Goal: Task Accomplishment & Management: Use online tool/utility

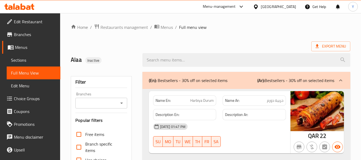
click at [290, 6] on div "[GEOGRAPHIC_DATA]" at bounding box center [278, 7] width 35 height 6
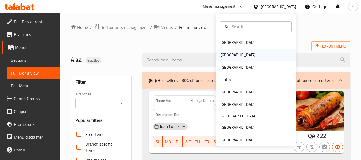
click at [247, 54] on div "[GEOGRAPHIC_DATA]" at bounding box center [256, 55] width 80 height 12
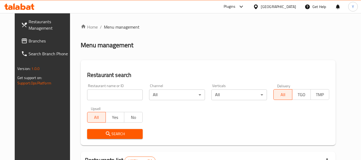
click at [99, 91] on input "search" at bounding box center [115, 94] width 56 height 11
paste input "ASH ONE"
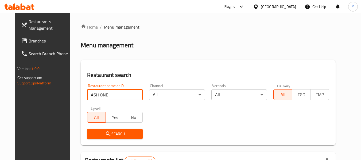
type input "ASH ONE"
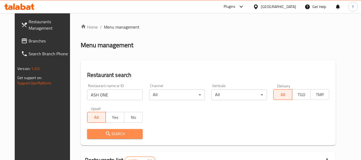
click at [107, 133] on span "Search" at bounding box center [114, 134] width 47 height 7
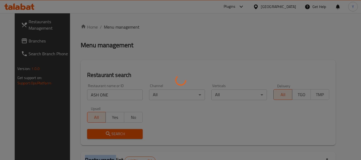
click at [107, 133] on div at bounding box center [180, 80] width 361 height 160
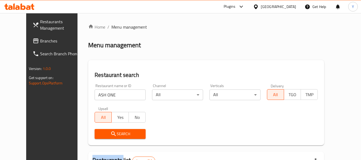
scroll to position [65, 0]
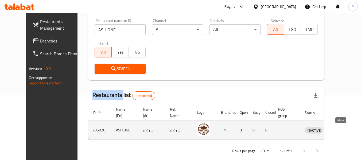
click at [340, 133] on icon "enhanced table" at bounding box center [336, 130] width 6 height 6
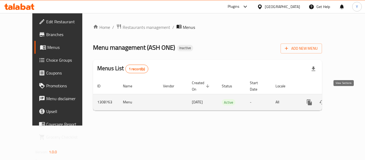
click at [345, 99] on icon "enhanced table" at bounding box center [348, 102] width 6 height 6
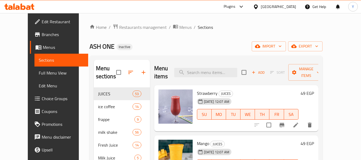
scroll to position [98, 0]
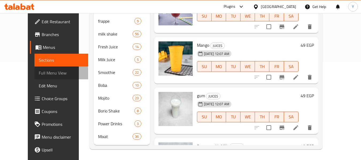
click at [39, 73] on span "Full Menu View" at bounding box center [61, 73] width 45 height 6
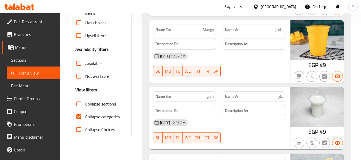
scroll to position [206, 0]
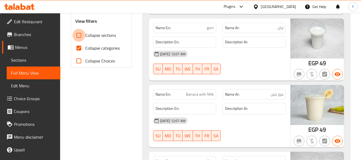
click at [77, 38] on input "Collapse sections" at bounding box center [78, 35] width 13 height 13
checkbox input "true"
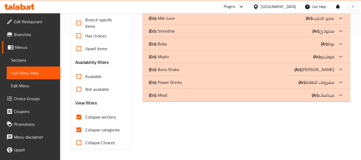
scroll to position [124, 0]
click at [174, 98] on div "(En): Mixat (Ar): ميكسات" at bounding box center [241, 95] width 185 height 6
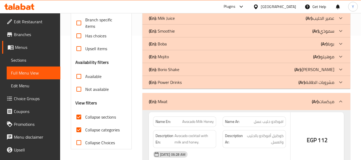
click at [167, 83] on p "(En): Power Drinks" at bounding box center [165, 82] width 33 height 6
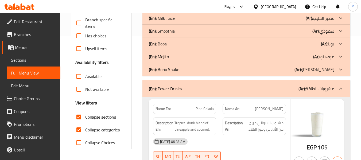
click at [161, 69] on p "(En): Borio Shake" at bounding box center [164, 69] width 30 height 6
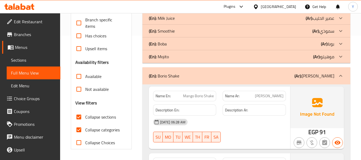
click at [160, 54] on p "(En): Mojito" at bounding box center [159, 56] width 20 height 6
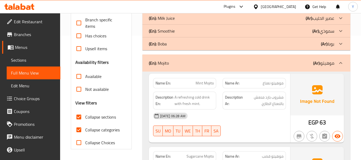
click at [162, 81] on strong "Name En:" at bounding box center [162, 83] width 15 height 6
copy strong "Name En:"
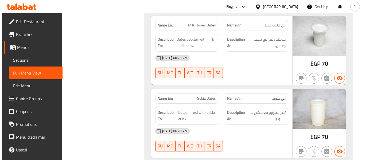
scroll to position [0, 0]
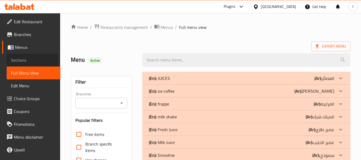
click at [32, 59] on span "Sections" at bounding box center [33, 60] width 45 height 6
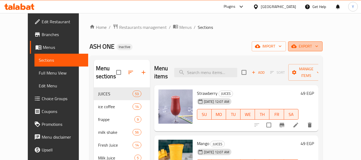
click at [318, 44] on span "export" at bounding box center [305, 46] width 26 height 7
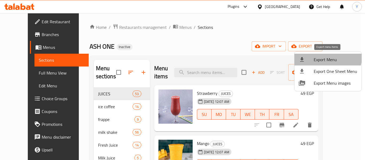
click at [323, 56] on span "Export Menu" at bounding box center [336, 59] width 44 height 6
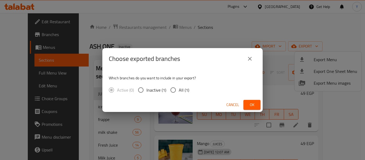
click at [181, 91] on span "All (1)" at bounding box center [184, 90] width 10 height 6
click at [179, 91] on input "All (1)" at bounding box center [172, 89] width 11 height 11
radio input "true"
click at [247, 104] on button "Ok" at bounding box center [251, 105] width 17 height 10
